Goal: Task Accomplishment & Management: Complete application form

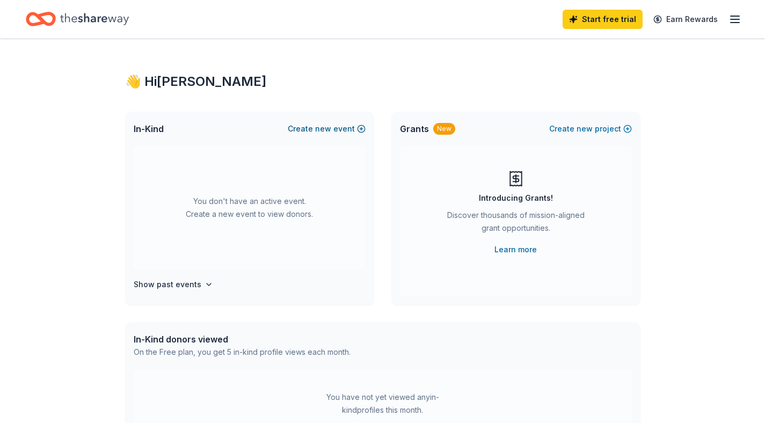
click at [325, 132] on span "new" at bounding box center [323, 128] width 16 height 13
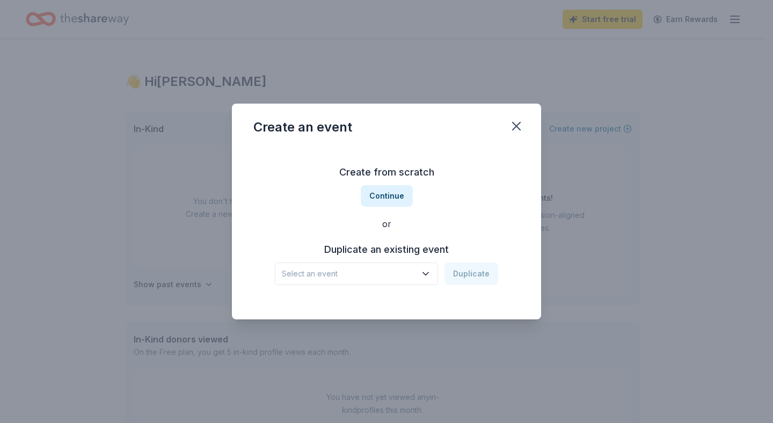
click at [435, 274] on button "Select an event" at bounding box center [356, 274] width 163 height 23
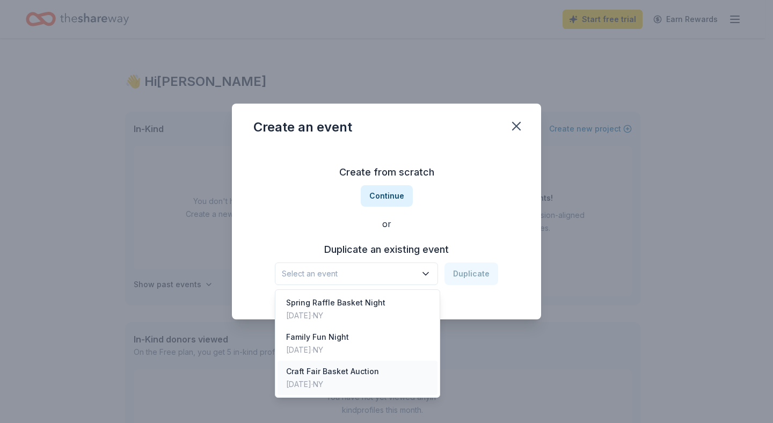
click at [346, 377] on div "Craft Fair Basket Auction" at bounding box center [332, 371] width 93 height 13
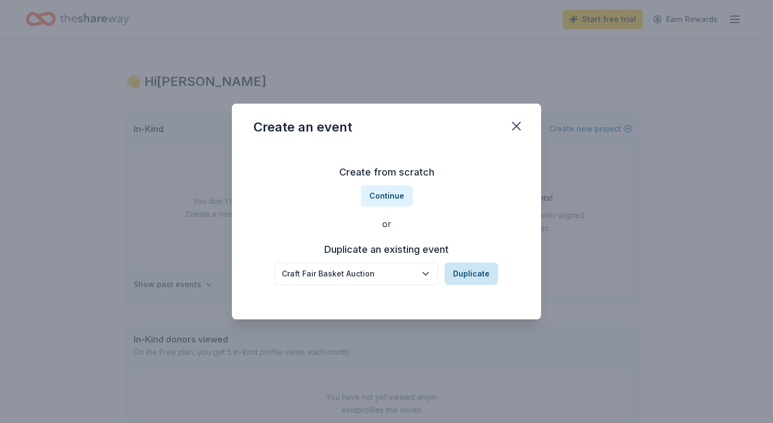
click at [469, 274] on button "Duplicate" at bounding box center [472, 274] width 54 height 23
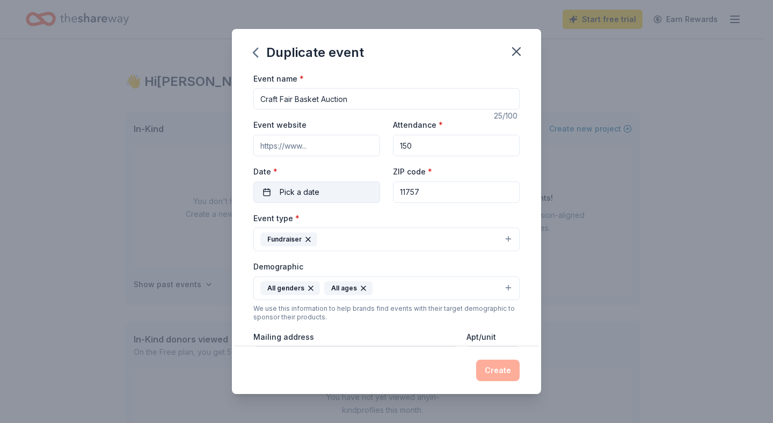
click at [360, 190] on button "Pick a date" at bounding box center [316, 191] width 127 height 21
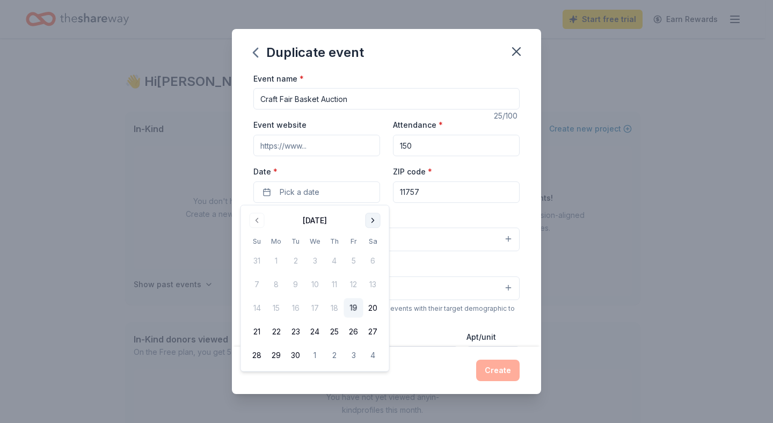
click at [374, 222] on button "Go to next month" at bounding box center [373, 220] width 15 height 15
click at [259, 217] on button "Go to previous month" at bounding box center [257, 220] width 15 height 15
click at [373, 221] on button "Go to next month" at bounding box center [373, 220] width 15 height 15
click at [374, 221] on button "Go to next month" at bounding box center [373, 220] width 15 height 15
click at [331, 329] on button "20" at bounding box center [334, 331] width 19 height 19
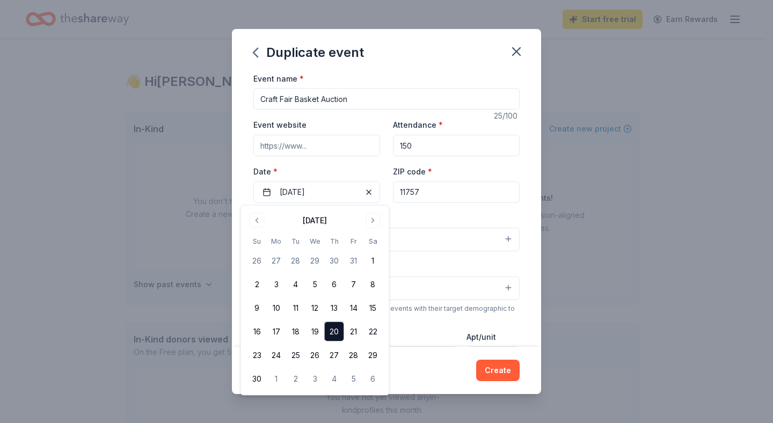
click at [434, 365] on div "Create" at bounding box center [386, 370] width 266 height 21
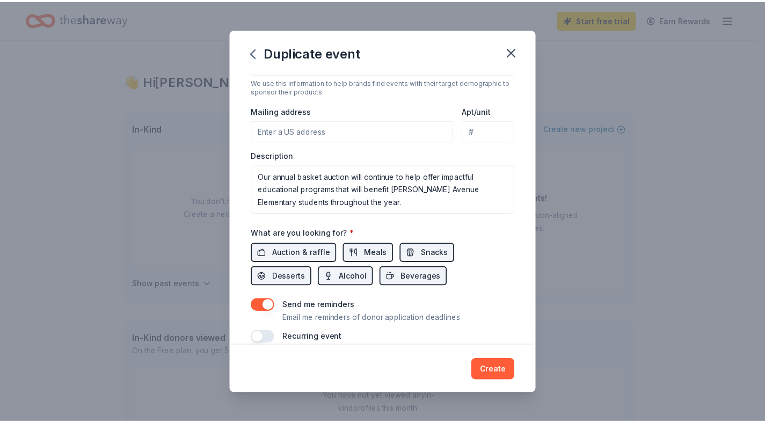
scroll to position [212, 0]
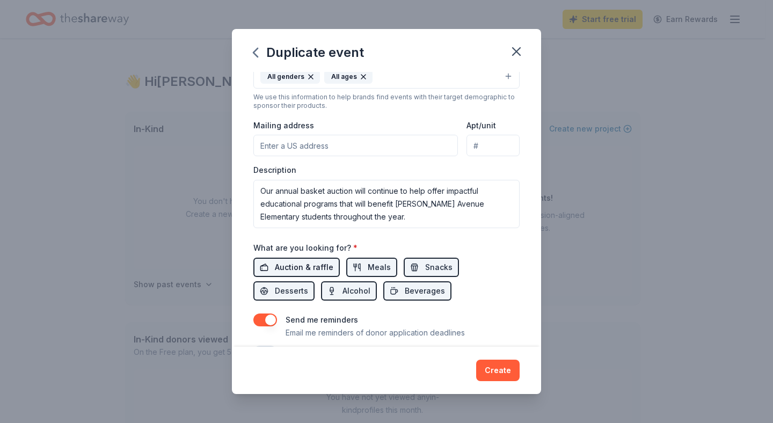
click at [318, 266] on span "Auction & raffle" at bounding box center [304, 267] width 59 height 13
click at [357, 137] on input "Mailing address" at bounding box center [355, 145] width 205 height 21
click at [354, 150] on input "13 Linton Ave" at bounding box center [355, 145] width 205 height 21
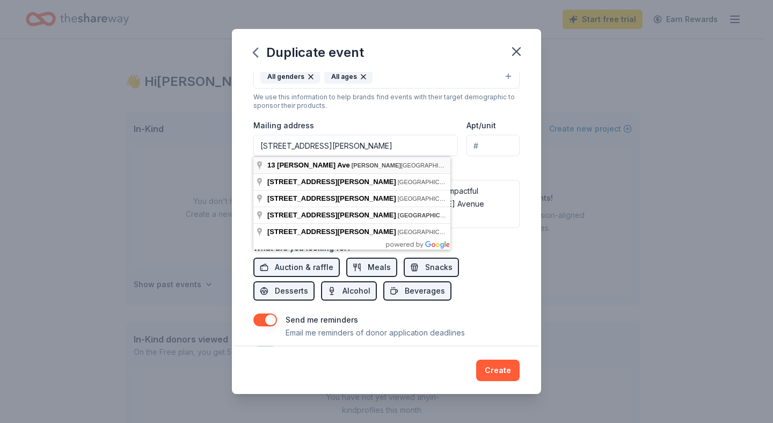
type input "13 Linton Avenue, Lindenhurst, NY, 11757"
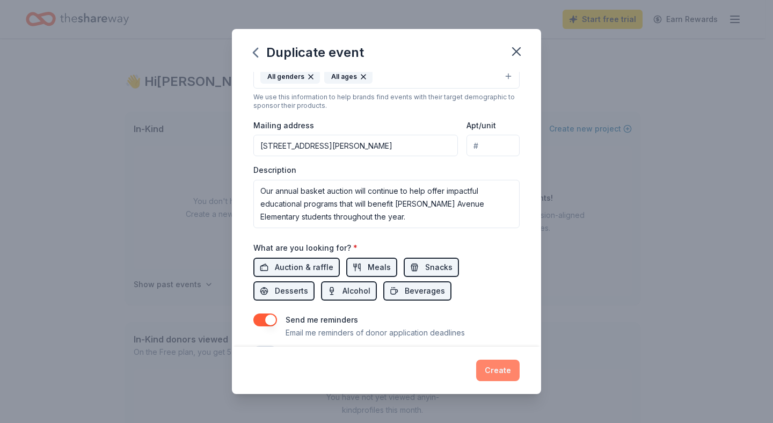
click at [503, 368] on button "Create" at bounding box center [497, 370] width 43 height 21
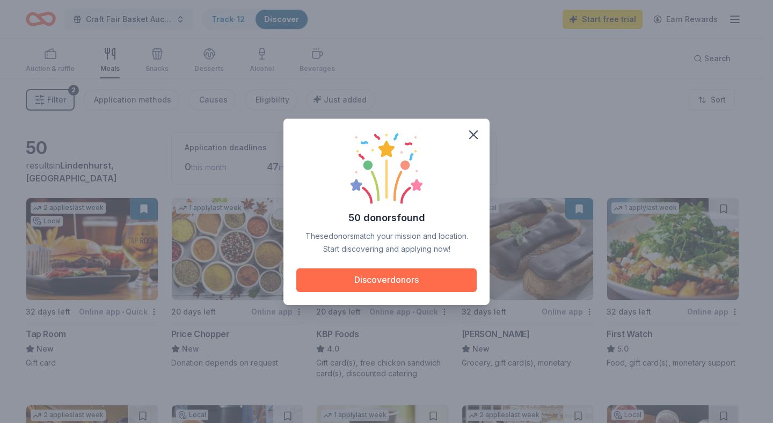
click at [414, 289] on button "Discover donors" at bounding box center [386, 280] width 180 height 24
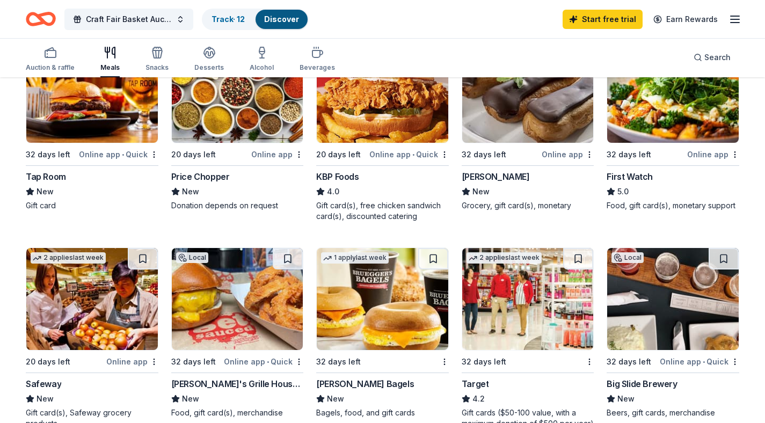
scroll to position [155, 0]
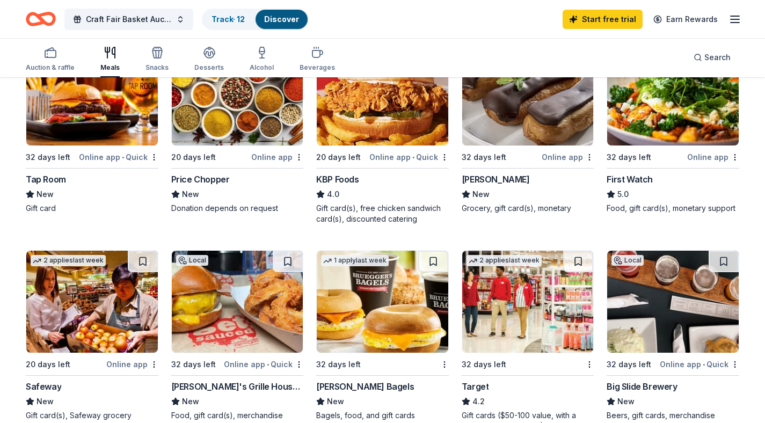
click at [562, 292] on img at bounding box center [528, 302] width 132 height 102
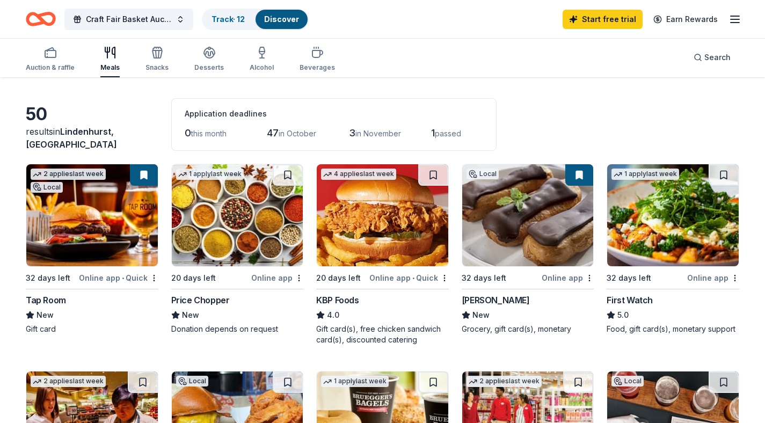
scroll to position [17, 0]
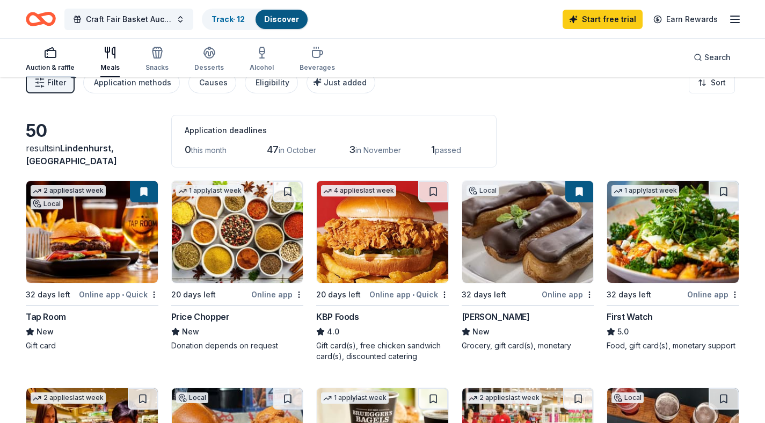
click at [65, 57] on div "button" at bounding box center [50, 52] width 49 height 13
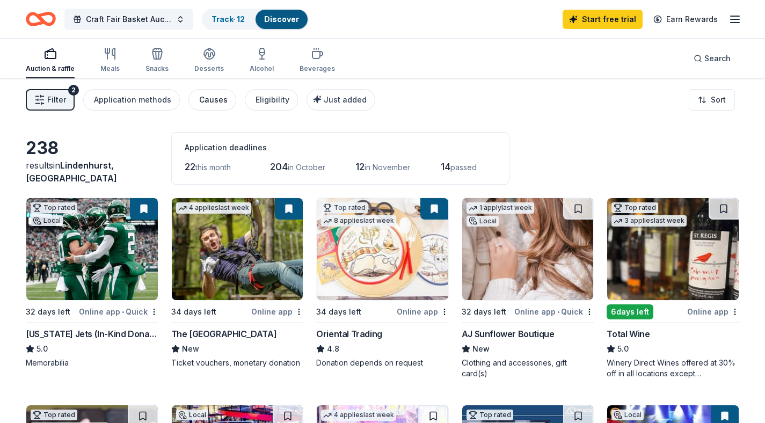
click at [227, 105] on button "Causes" at bounding box center [212, 99] width 48 height 21
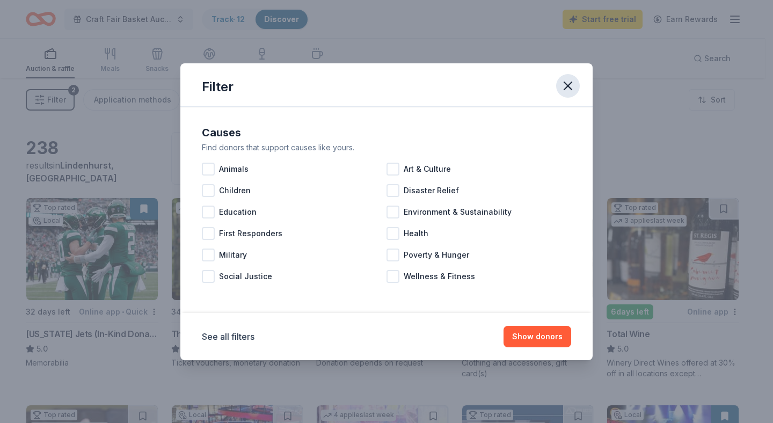
click at [566, 87] on icon "button" at bounding box center [568, 86] width 8 height 8
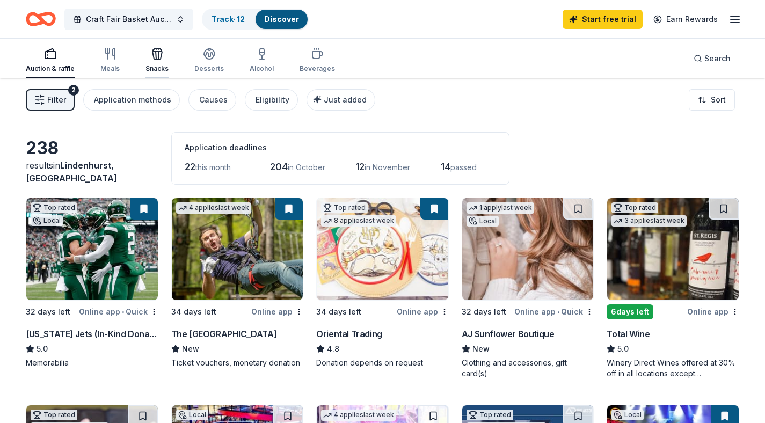
click at [164, 64] on div "Snacks" at bounding box center [157, 68] width 23 height 9
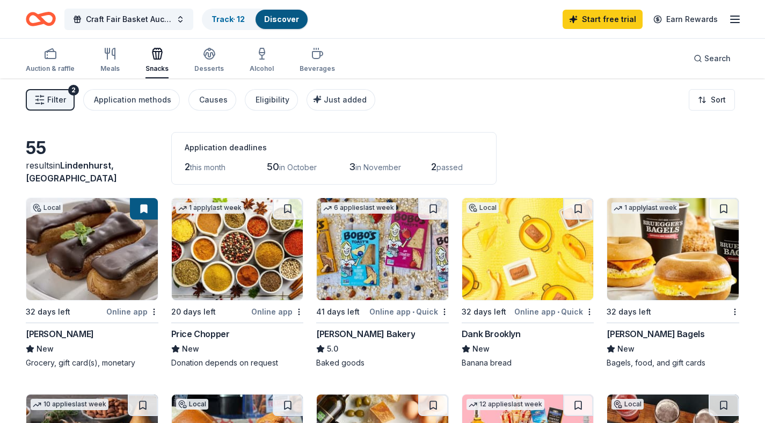
click at [222, 62] on div "Auction & raffle Meals Snacks Desserts Alcohol Beverages" at bounding box center [180, 60] width 309 height 35
click at [210, 62] on div "Desserts" at bounding box center [209, 60] width 30 height 26
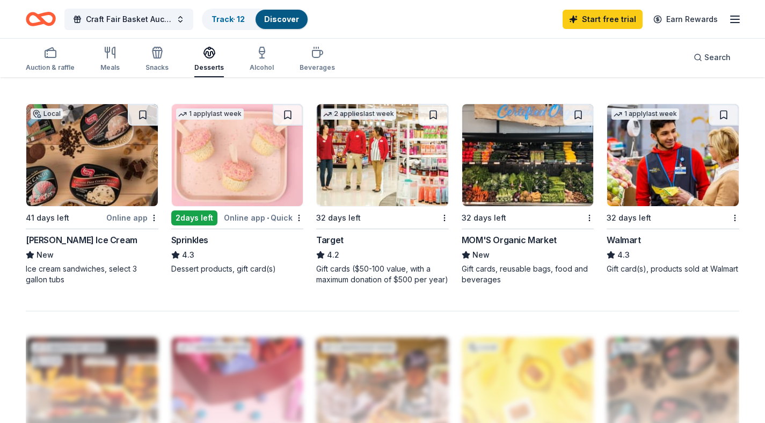
scroll to position [33, 0]
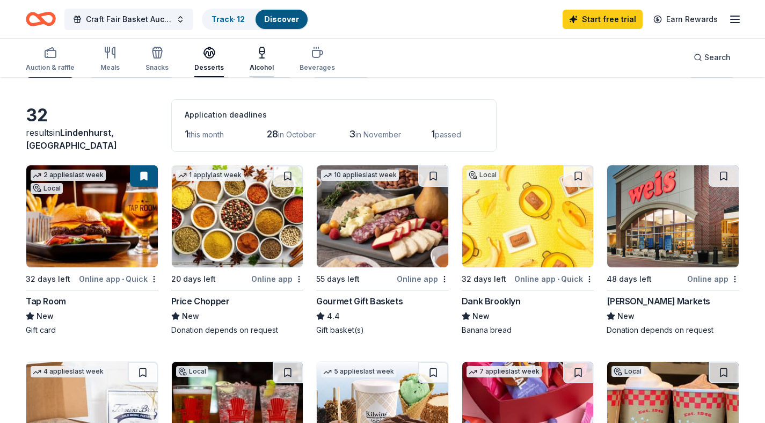
click at [266, 54] on div "button" at bounding box center [262, 52] width 24 height 13
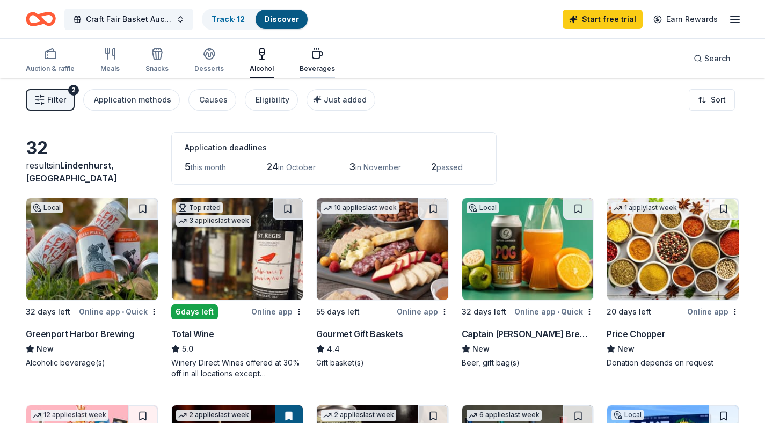
click at [319, 64] on div "Beverages" at bounding box center [317, 68] width 35 height 9
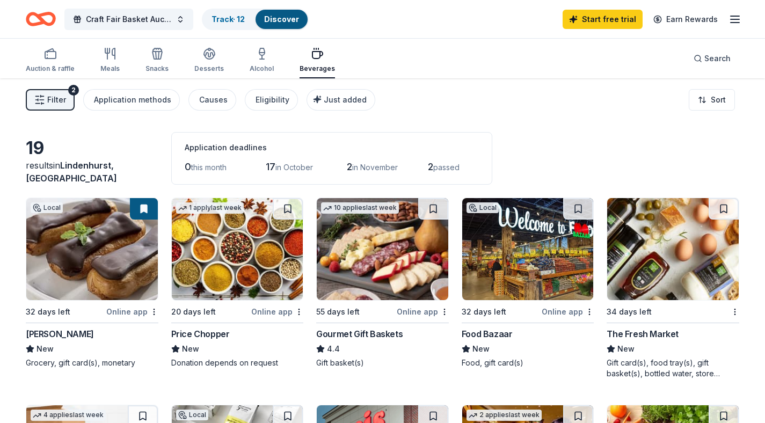
drag, startPoint x: 773, startPoint y: 141, endPoint x: 761, endPoint y: -60, distance: 201.7
click at [761, 0] on html "Craft Fair Basket Auction Track · 12 Discover Start free trial Earn Rewards Auc…" at bounding box center [382, 211] width 765 height 423
click at [53, 54] on icon "button" at bounding box center [50, 53] width 13 height 13
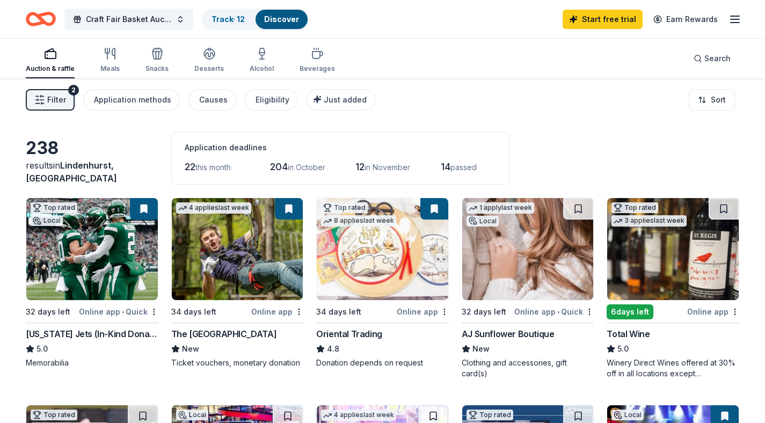
click at [106, 258] on img at bounding box center [92, 249] width 132 height 102
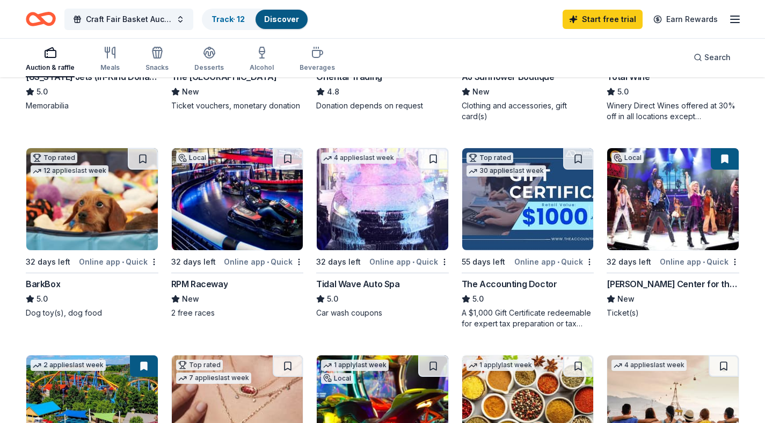
scroll to position [284, 0]
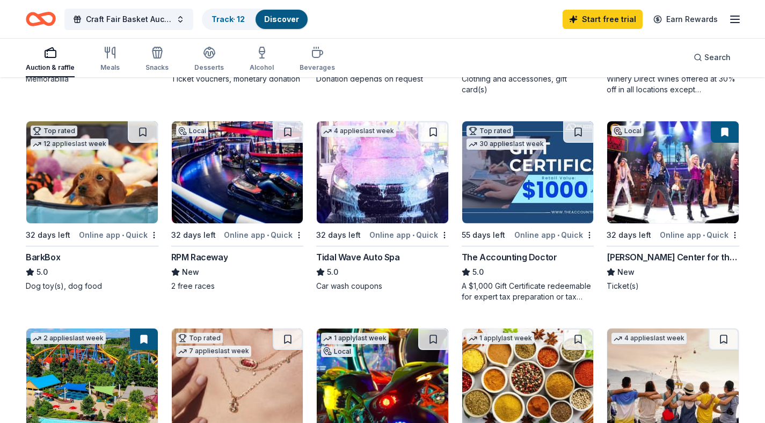
click at [682, 193] on img at bounding box center [673, 172] width 132 height 102
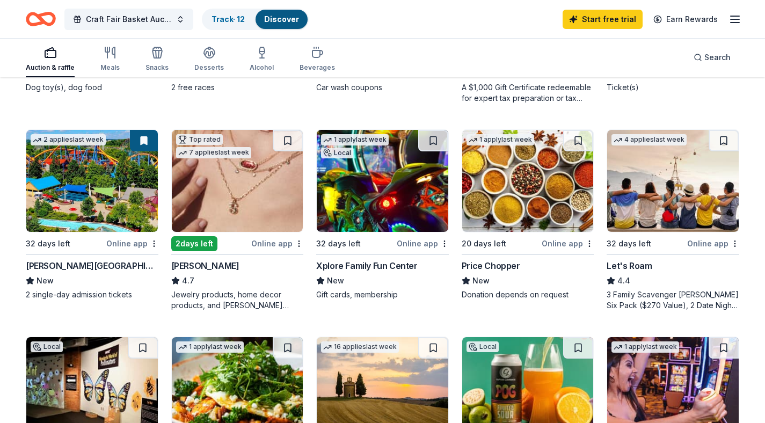
scroll to position [482, 0]
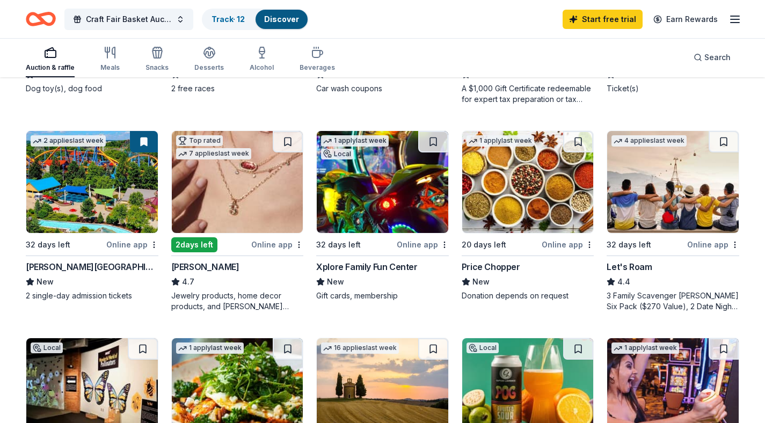
click at [421, 186] on img at bounding box center [383, 182] width 132 height 102
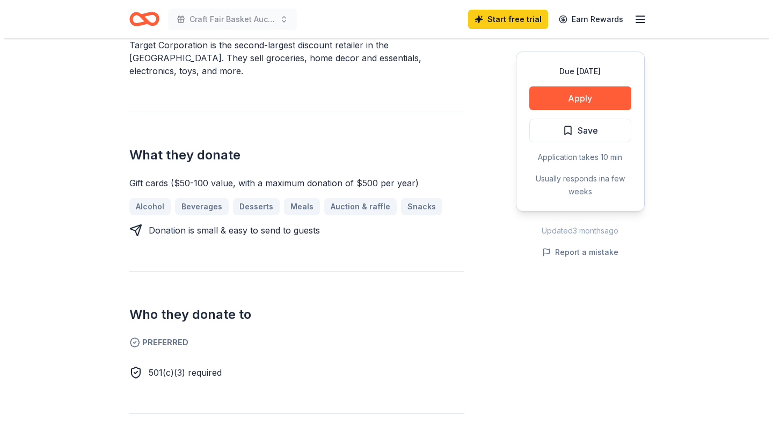
scroll to position [280, 0]
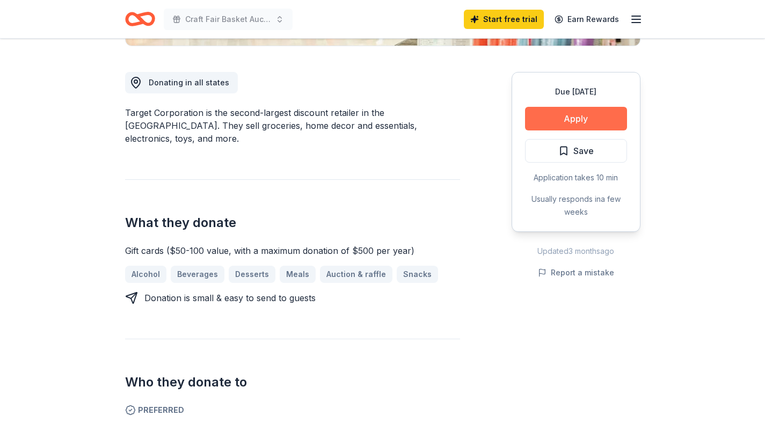
click at [614, 118] on button "Apply" at bounding box center [576, 119] width 102 height 24
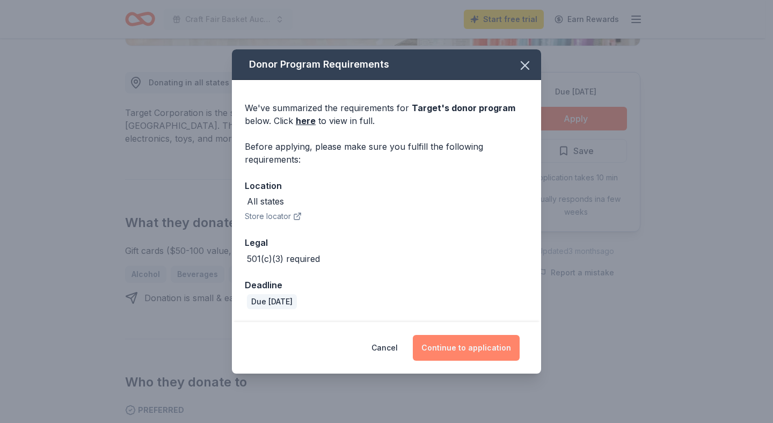
click at [477, 351] on button "Continue to application" at bounding box center [466, 348] width 107 height 26
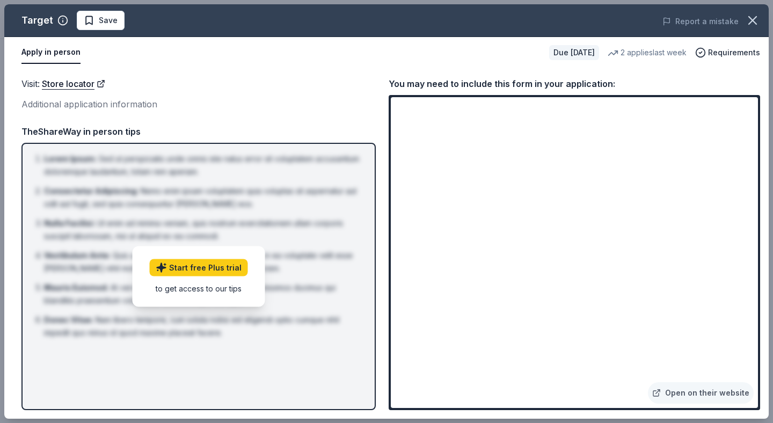
click at [739, 70] on div "Visit : Store locator Additional application information Visit : Store locator …" at bounding box center [386, 243] width 765 height 351
click at [711, 388] on link "Open on their website" at bounding box center [701, 392] width 106 height 21
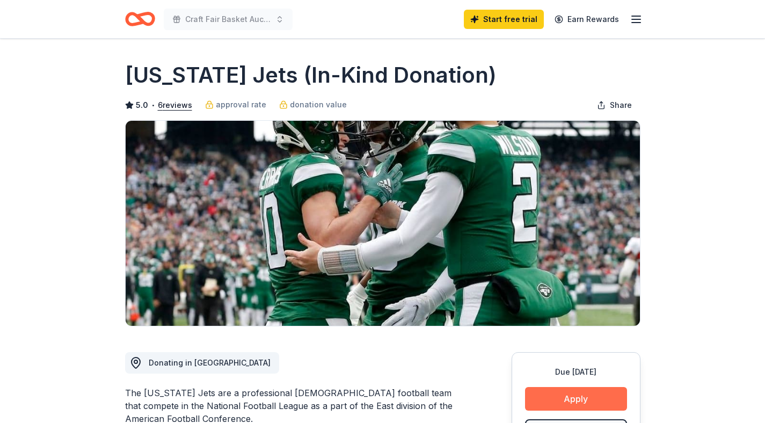
click at [562, 391] on button "Apply" at bounding box center [576, 399] width 102 height 24
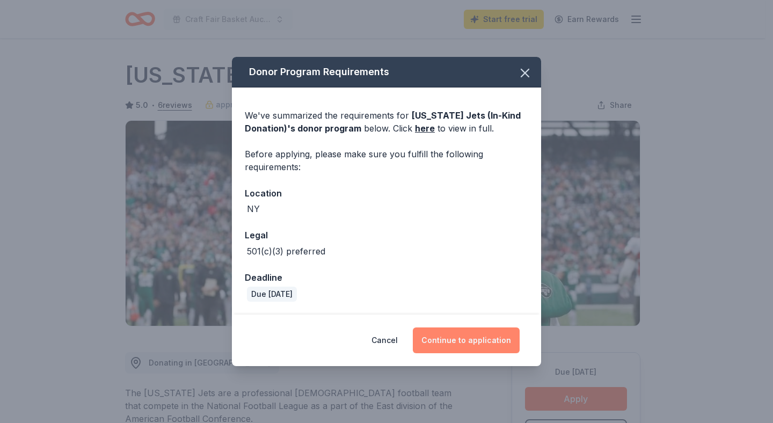
click at [477, 342] on button "Continue to application" at bounding box center [466, 341] width 107 height 26
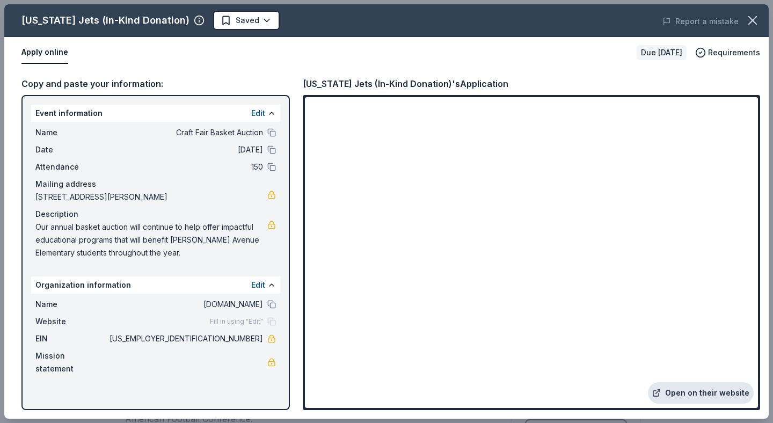
click at [704, 394] on link "Open on their website" at bounding box center [701, 392] width 106 height 21
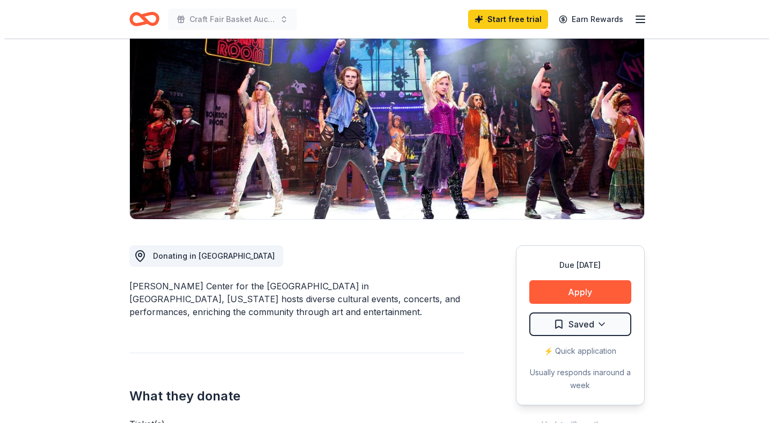
scroll to position [175, 0]
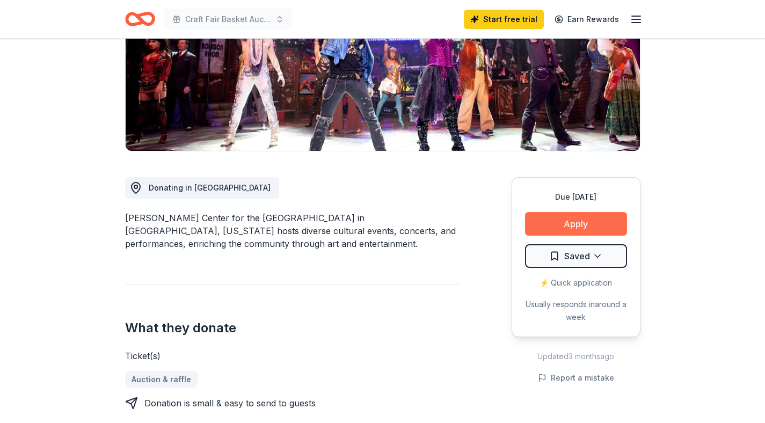
click at [596, 222] on button "Apply" at bounding box center [576, 224] width 102 height 24
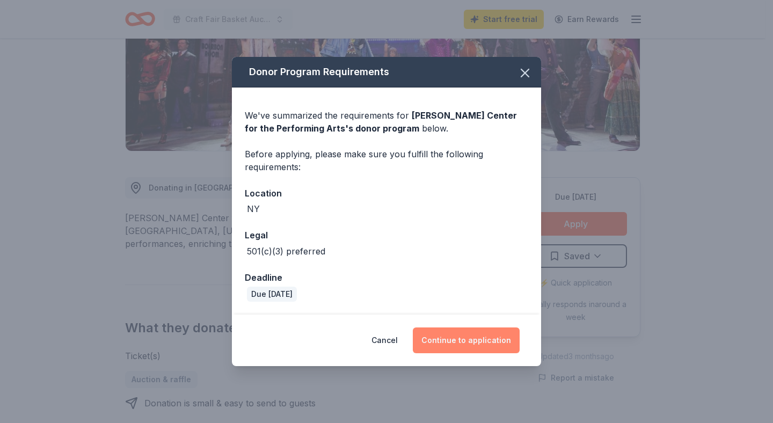
click at [432, 343] on button "Continue to application" at bounding box center [466, 341] width 107 height 26
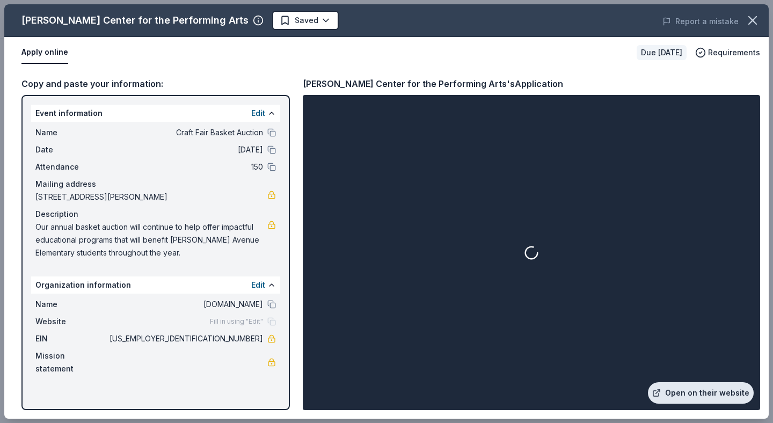
click at [698, 390] on link "Open on their website" at bounding box center [701, 392] width 106 height 21
